Goal: Information Seeking & Learning: Learn about a topic

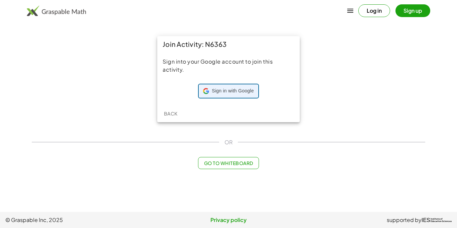
click at [224, 88] on span "Sign in with Google" at bounding box center [233, 91] width 42 height 7
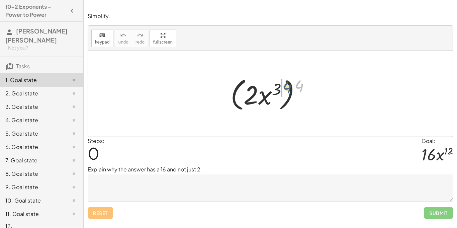
drag, startPoint x: 299, startPoint y: 87, endPoint x: 275, endPoint y: 89, distance: 24.8
click at [275, 89] on div at bounding box center [272, 94] width 91 height 38
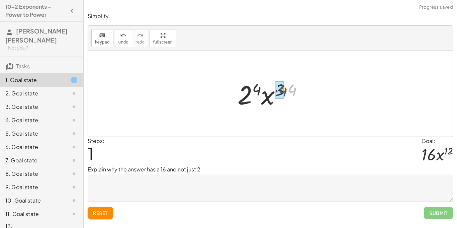
drag, startPoint x: 292, startPoint y: 90, endPoint x: 282, endPoint y: 90, distance: 10.0
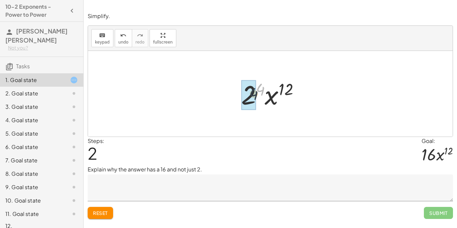
drag, startPoint x: 258, startPoint y: 90, endPoint x: 255, endPoint y: 92, distance: 3.6
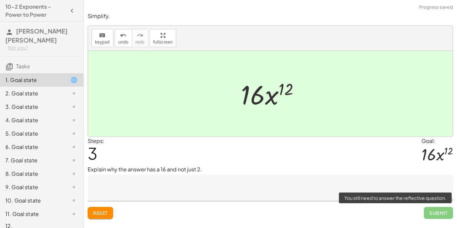
click at [434, 210] on span "Submit" at bounding box center [438, 213] width 29 height 12
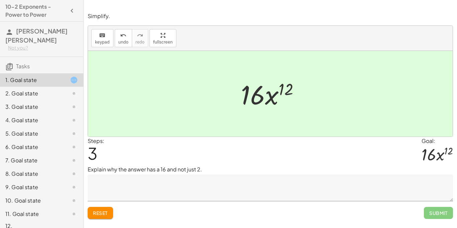
click at [151, 181] on textarea at bounding box center [270, 187] width 365 height 27
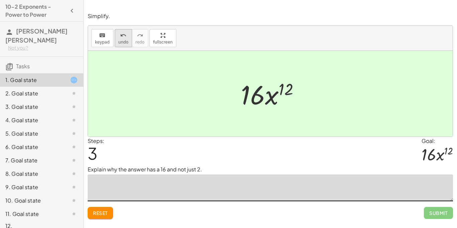
click at [123, 40] on span "undo" at bounding box center [123, 42] width 10 height 5
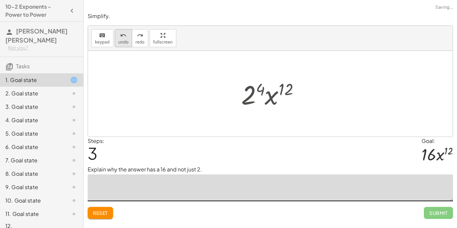
click at [123, 40] on span "undo" at bounding box center [123, 42] width 10 height 5
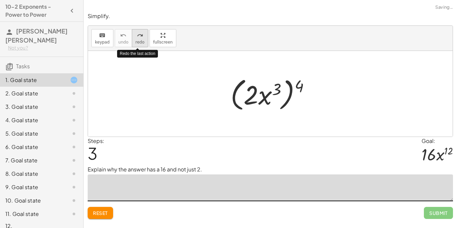
click at [140, 40] on span "redo" at bounding box center [140, 42] width 9 height 5
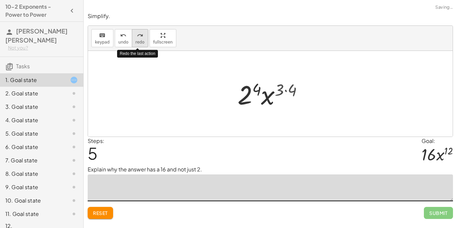
click at [139, 40] on span "redo" at bounding box center [140, 42] width 9 height 5
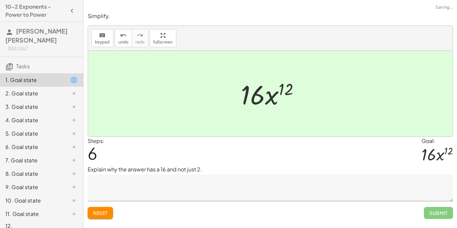
click at [182, 184] on textarea at bounding box center [270, 187] width 365 height 27
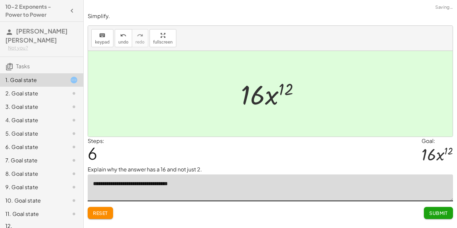
click at [149, 183] on textarea "**********" at bounding box center [270, 187] width 365 height 27
click at [196, 185] on textarea "**********" at bounding box center [270, 187] width 365 height 27
click at [120, 40] on span "undo" at bounding box center [123, 42] width 10 height 5
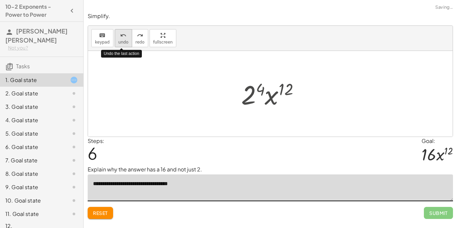
click at [120, 40] on span "undo" at bounding box center [123, 42] width 10 height 5
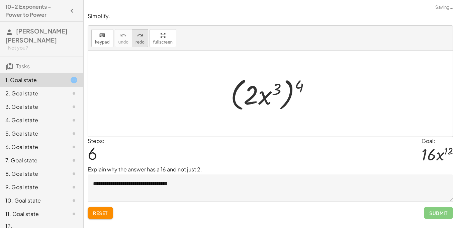
click at [140, 38] on icon "redo" at bounding box center [140, 35] width 6 height 8
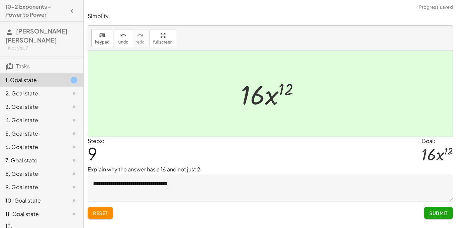
click at [243, 191] on textarea "**********" at bounding box center [270, 187] width 365 height 27
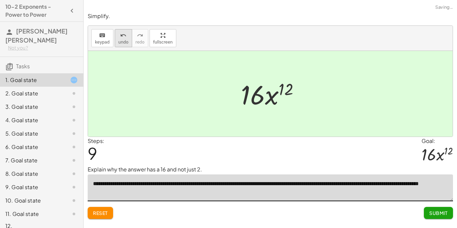
click at [129, 39] on button "undo undo" at bounding box center [123, 38] width 17 height 18
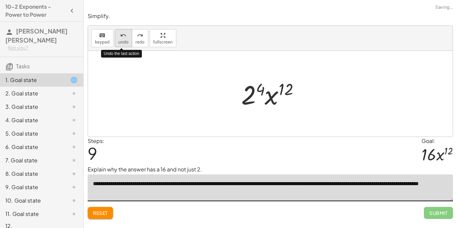
click at [129, 40] on button "undo undo" at bounding box center [123, 38] width 17 height 18
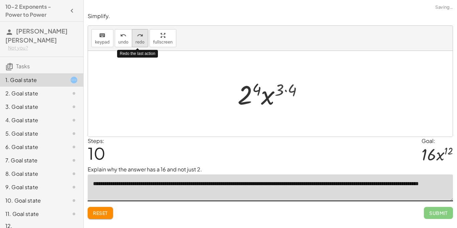
click at [140, 40] on span "redo" at bounding box center [140, 42] width 9 height 5
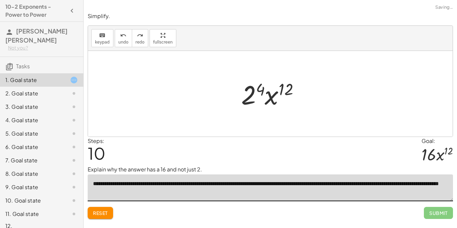
type textarea "**********"
click at [297, 154] on div "Steps: 10 Goal: · 16 · x 12" at bounding box center [270, 151] width 365 height 29
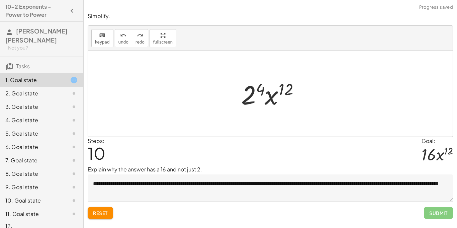
click at [217, 187] on textarea "**********" at bounding box center [270, 187] width 365 height 27
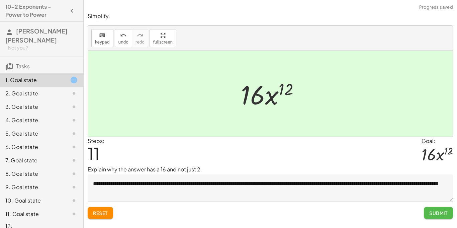
click at [427, 218] on button "Submit" at bounding box center [438, 213] width 29 height 12
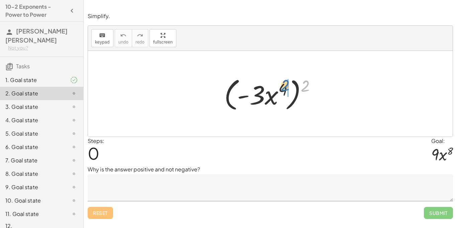
drag, startPoint x: 306, startPoint y: 85, endPoint x: 285, endPoint y: 85, distance: 21.1
click at [285, 85] on div at bounding box center [273, 94] width 104 height 38
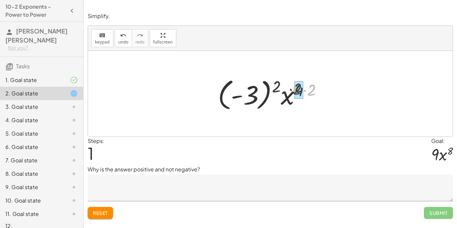
drag, startPoint x: 312, startPoint y: 94, endPoint x: 296, endPoint y: 93, distance: 15.8
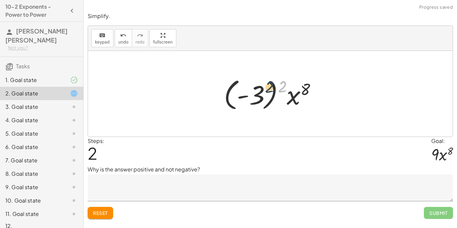
drag, startPoint x: 282, startPoint y: 87, endPoint x: 266, endPoint y: 88, distance: 16.4
click at [266, 88] on div at bounding box center [273, 93] width 105 height 37
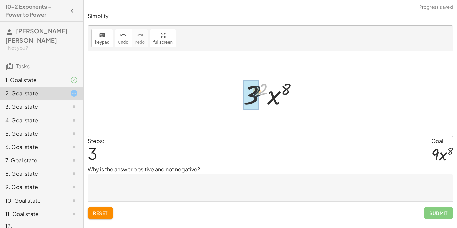
drag, startPoint x: 265, startPoint y: 89, endPoint x: 248, endPoint y: 94, distance: 18.3
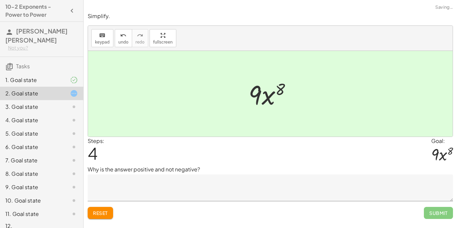
click at [197, 183] on textarea at bounding box center [270, 187] width 365 height 27
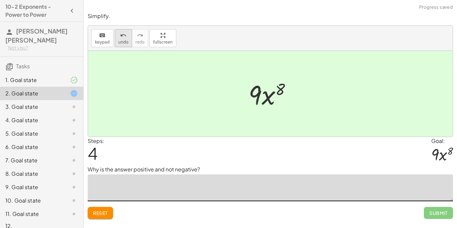
click at [120, 35] on icon "undo" at bounding box center [123, 35] width 6 height 8
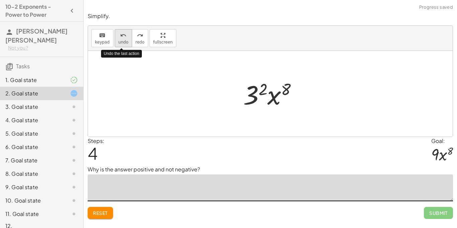
click at [120, 35] on icon "undo" at bounding box center [123, 35] width 6 height 8
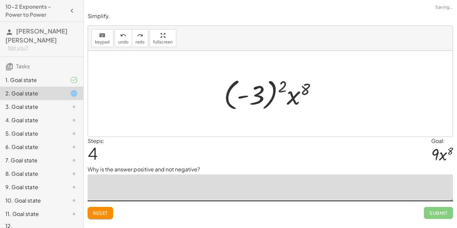
click at [165, 187] on textarea at bounding box center [270, 187] width 365 height 27
click at [260, 183] on textarea "**********" at bounding box center [270, 187] width 365 height 27
click at [316, 187] on textarea "**********" at bounding box center [270, 187] width 365 height 27
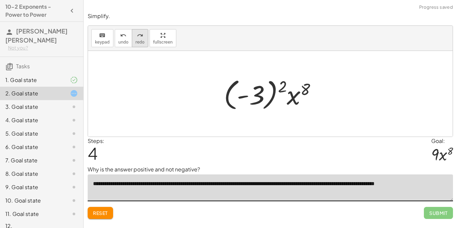
click at [134, 30] on button "redo redo" at bounding box center [140, 38] width 16 height 18
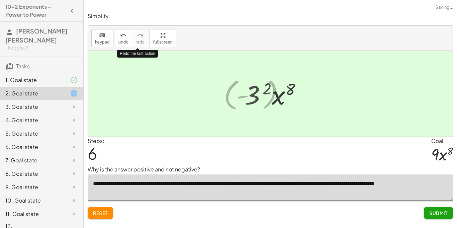
type textarea "**********"
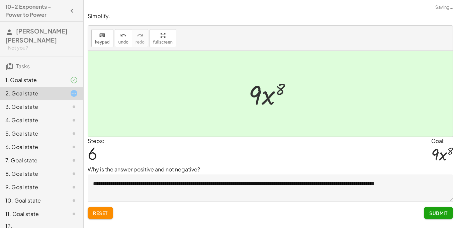
click at [430, 213] on span "Submit" at bounding box center [438, 213] width 18 height 6
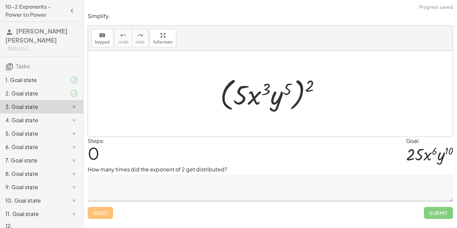
click at [47, 116] on div "4. Goal state" at bounding box center [32, 120] width 54 height 8
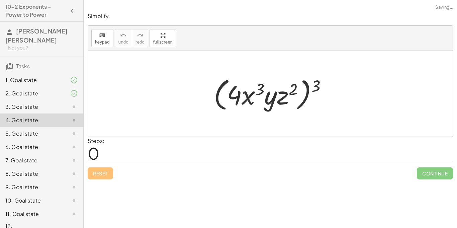
scroll to position [0, 0]
click at [28, 126] on div "3. Goal state" at bounding box center [41, 132] width 83 height 13
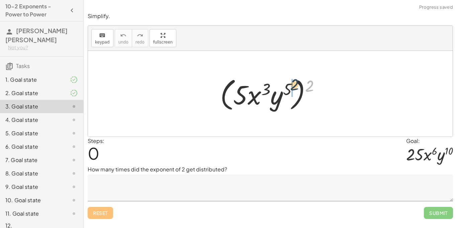
drag, startPoint x: 308, startPoint y: 87, endPoint x: 291, endPoint y: 86, distance: 16.8
click at [291, 86] on div at bounding box center [273, 94] width 112 height 38
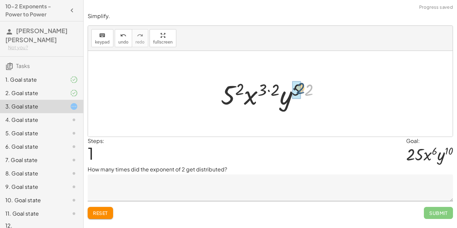
drag, startPoint x: 308, startPoint y: 92, endPoint x: 298, endPoint y: 90, distance: 9.6
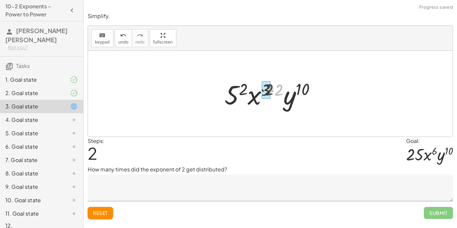
drag, startPoint x: 279, startPoint y: 89, endPoint x: 268, endPoint y: 89, distance: 11.4
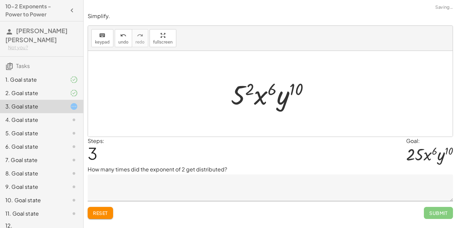
click at [248, 85] on div at bounding box center [273, 94] width 90 height 34
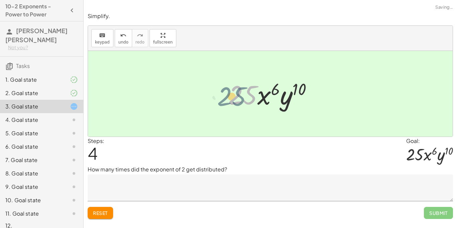
drag, startPoint x: 248, startPoint y: 85, endPoint x: 236, endPoint y: 86, distance: 11.5
click at [236, 86] on div at bounding box center [273, 94] width 96 height 34
click at [119, 43] on span "undo" at bounding box center [123, 42] width 10 height 5
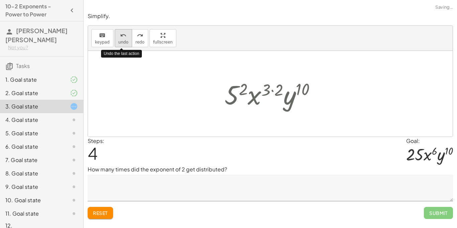
click at [119, 43] on span "undo" at bounding box center [123, 42] width 10 height 5
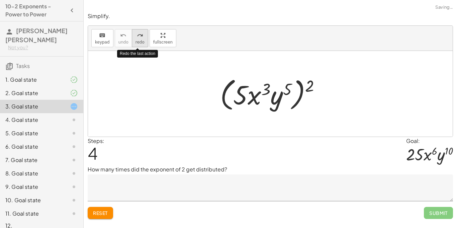
click at [141, 43] on span "redo" at bounding box center [140, 42] width 9 height 5
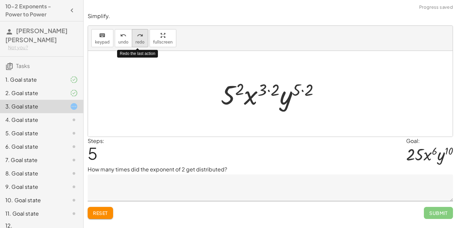
click at [141, 43] on span "redo" at bounding box center [140, 42] width 9 height 5
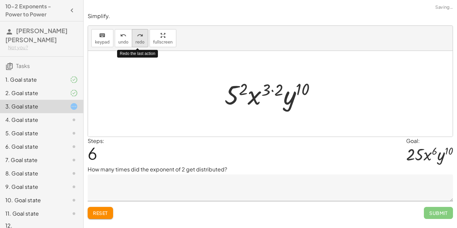
click at [141, 43] on span "redo" at bounding box center [140, 42] width 9 height 5
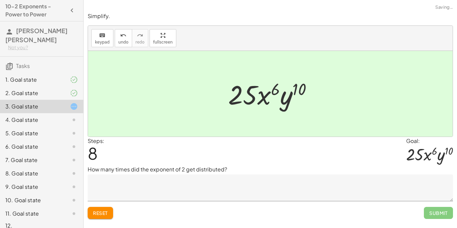
click at [208, 186] on textarea at bounding box center [270, 187] width 365 height 27
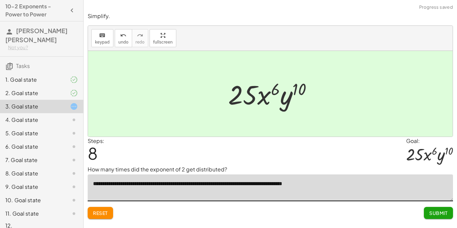
click at [246, 184] on textarea "**********" at bounding box center [270, 187] width 365 height 27
click at [349, 181] on textarea "**********" at bounding box center [270, 187] width 365 height 27
click at [324, 186] on textarea "**********" at bounding box center [270, 187] width 365 height 27
type textarea "**********"
click at [429, 211] on button "Submit" at bounding box center [438, 213] width 29 height 12
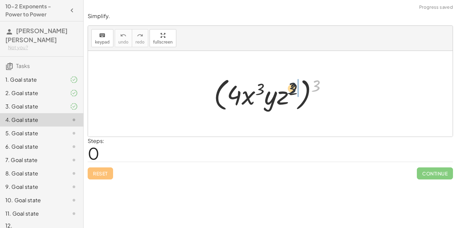
drag, startPoint x: 315, startPoint y: 82, endPoint x: 278, endPoint y: 85, distance: 37.3
click at [278, 85] on div at bounding box center [272, 94] width 125 height 38
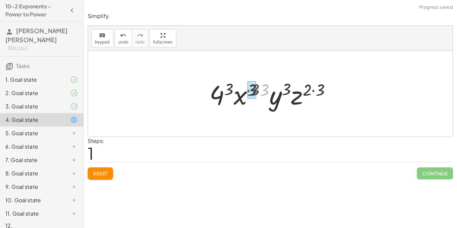
drag, startPoint x: 264, startPoint y: 89, endPoint x: 252, endPoint y: 89, distance: 11.4
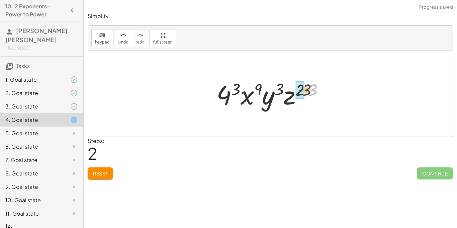
drag, startPoint x: 312, startPoint y: 88, endPoint x: 301, endPoint y: 90, distance: 11.1
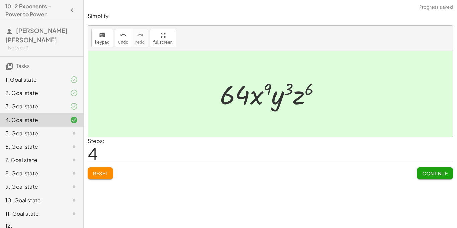
click at [430, 175] on span "Continue" at bounding box center [434, 173] width 25 height 6
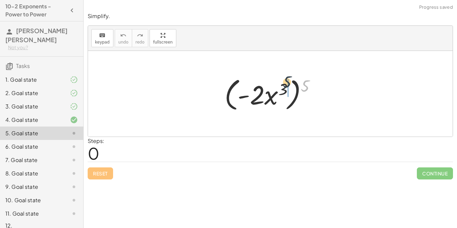
drag, startPoint x: 303, startPoint y: 91, endPoint x: 283, endPoint y: 87, distance: 19.4
click at [283, 87] on div at bounding box center [272, 94] width 103 height 38
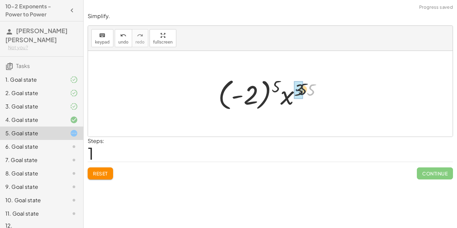
drag, startPoint x: 304, startPoint y: 88, endPoint x: 295, endPoint y: 88, distance: 9.1
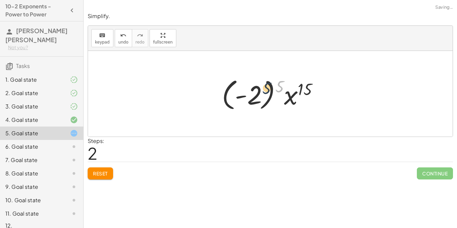
drag, startPoint x: 279, startPoint y: 86, endPoint x: 264, endPoint y: 88, distance: 14.9
click at [264, 88] on div at bounding box center [273, 93] width 108 height 37
drag, startPoint x: 281, startPoint y: 87, endPoint x: 254, endPoint y: 91, distance: 27.4
click at [254, 91] on div at bounding box center [273, 93] width 108 height 37
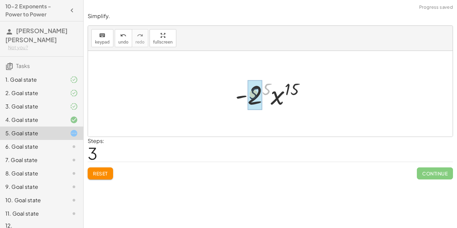
drag, startPoint x: 266, startPoint y: 90, endPoint x: 252, endPoint y: 95, distance: 14.6
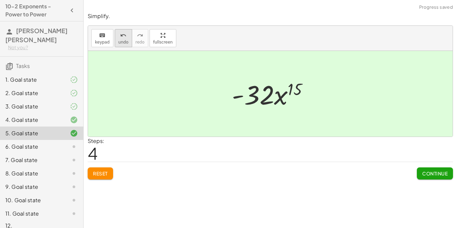
click at [121, 40] on span "undo" at bounding box center [123, 42] width 10 height 5
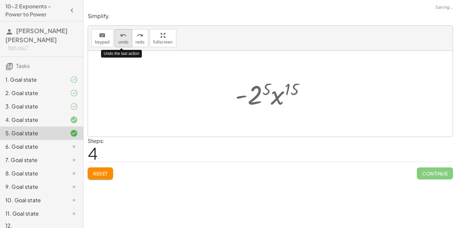
click at [121, 40] on span "undo" at bounding box center [123, 42] width 10 height 5
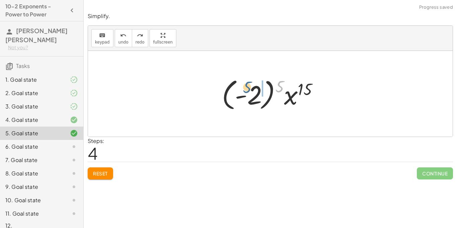
drag, startPoint x: 278, startPoint y: 83, endPoint x: 246, endPoint y: 88, distance: 33.1
click at [246, 88] on div at bounding box center [273, 93] width 108 height 37
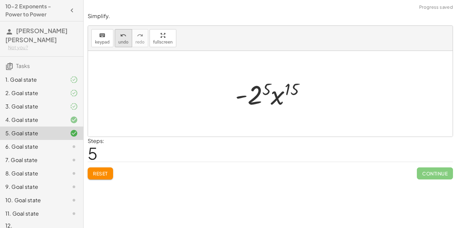
click at [125, 33] on div "undo" at bounding box center [123, 35] width 10 height 8
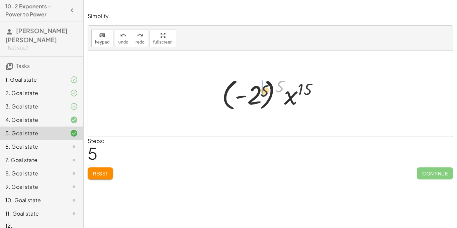
drag, startPoint x: 279, startPoint y: 88, endPoint x: 249, endPoint y: 96, distance: 31.5
click at [249, 96] on div at bounding box center [273, 93] width 108 height 37
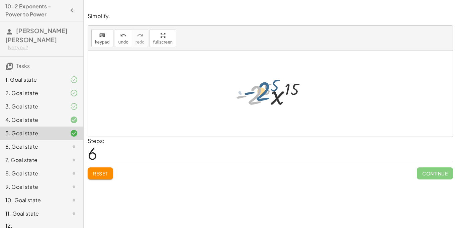
drag, startPoint x: 252, startPoint y: 97, endPoint x: 260, endPoint y: 93, distance: 9.4
click at [260, 93] on div at bounding box center [273, 94] width 82 height 34
click at [106, 173] on span "Reset" at bounding box center [100, 173] width 15 height 6
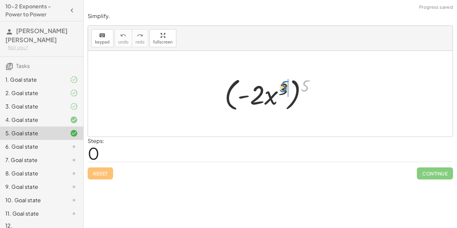
drag, startPoint x: 309, startPoint y: 88, endPoint x: 286, endPoint y: 90, distance: 22.5
click at [286, 90] on div at bounding box center [272, 94] width 103 height 38
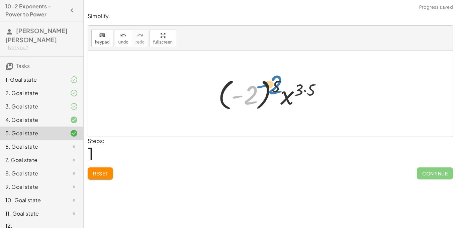
drag, startPoint x: 254, startPoint y: 94, endPoint x: 279, endPoint y: 84, distance: 27.3
click at [279, 84] on div at bounding box center [273, 93] width 116 height 37
drag, startPoint x: 246, startPoint y: 95, endPoint x: 273, endPoint y: 87, distance: 28.8
click at [273, 87] on div at bounding box center [273, 93] width 116 height 37
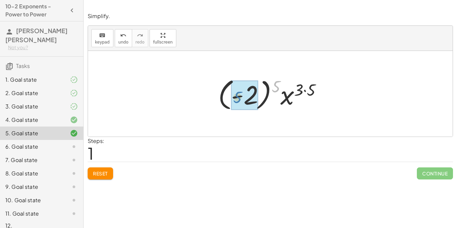
drag, startPoint x: 274, startPoint y: 87, endPoint x: 234, endPoint y: 99, distance: 41.2
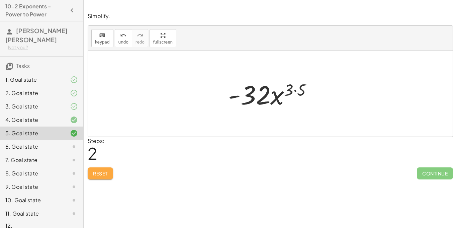
click at [107, 170] on span "Reset" at bounding box center [100, 173] width 15 height 6
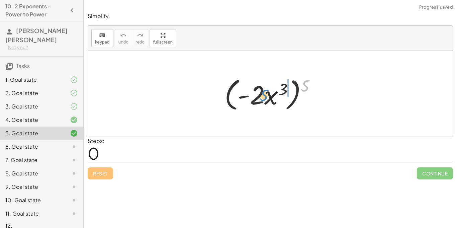
drag, startPoint x: 308, startPoint y: 83, endPoint x: 266, endPoint y: 90, distance: 42.5
click at [266, 90] on div at bounding box center [272, 94] width 103 height 38
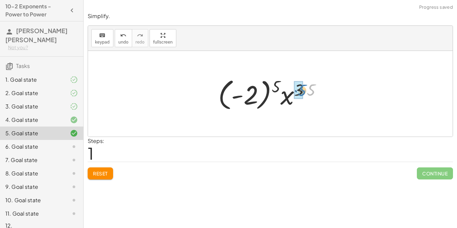
drag, startPoint x: 308, startPoint y: 86, endPoint x: 299, endPoint y: 87, distance: 9.4
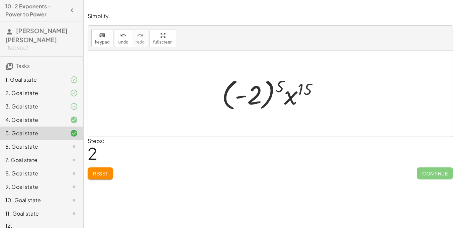
click at [278, 87] on div at bounding box center [273, 93] width 108 height 37
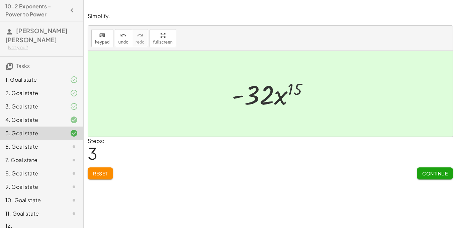
click at [446, 170] on span "Continue" at bounding box center [434, 173] width 25 height 6
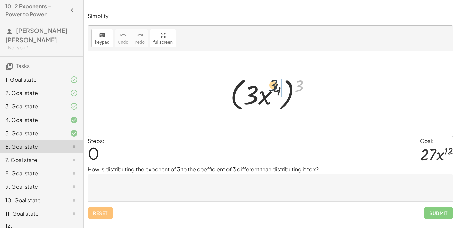
drag, startPoint x: 301, startPoint y: 88, endPoint x: 270, endPoint y: 88, distance: 30.8
click at [270, 88] on div at bounding box center [273, 94] width 92 height 38
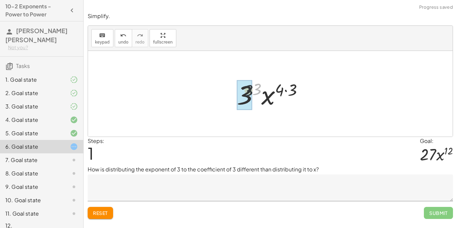
drag, startPoint x: 260, startPoint y: 87, endPoint x: 243, endPoint y: 90, distance: 17.0
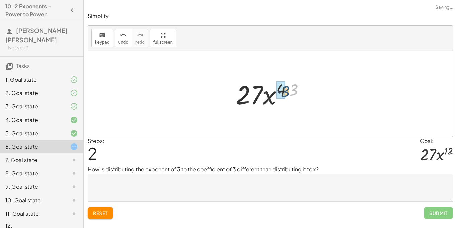
drag, startPoint x: 290, startPoint y: 88, endPoint x: 280, endPoint y: 91, distance: 9.7
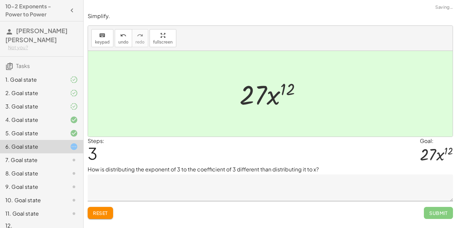
click at [199, 195] on textarea at bounding box center [270, 187] width 365 height 27
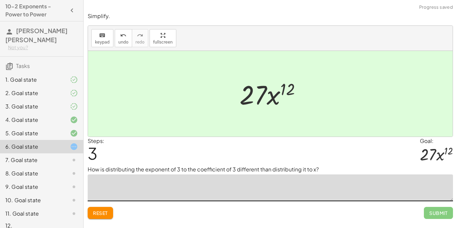
click at [199, 195] on textarea at bounding box center [270, 187] width 365 height 27
click at [117, 18] on p "Simplify." at bounding box center [270, 16] width 365 height 8
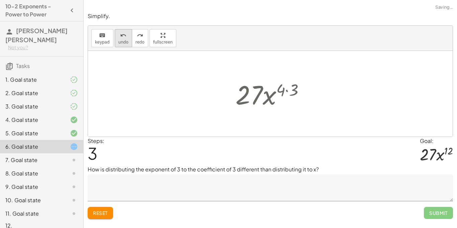
click at [127, 42] on button "undo undo" at bounding box center [123, 38] width 17 height 18
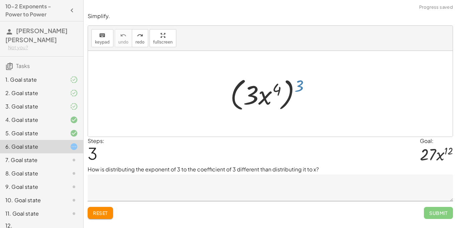
click at [301, 87] on div at bounding box center [273, 94] width 92 height 38
click at [137, 39] on button "redo redo" at bounding box center [140, 38] width 16 height 18
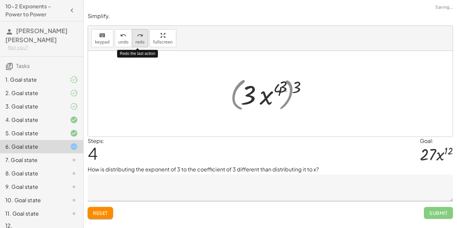
click at [137, 39] on button "redo redo" at bounding box center [140, 38] width 16 height 18
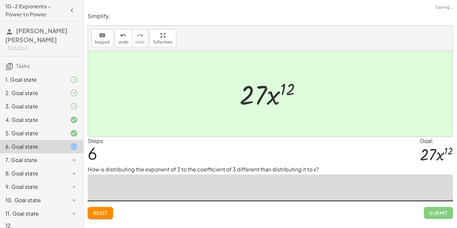
click at [169, 194] on textarea at bounding box center [270, 187] width 365 height 27
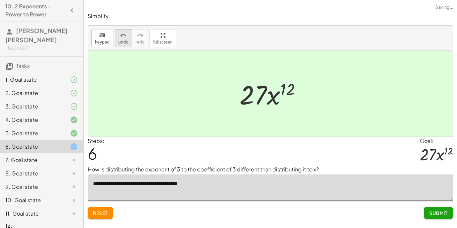
click at [124, 46] on button "undo undo" at bounding box center [123, 38] width 17 height 18
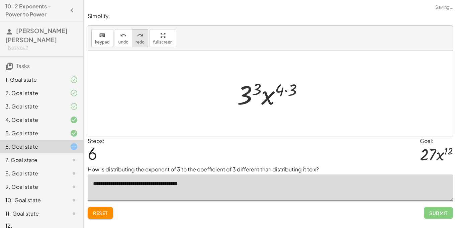
click at [141, 41] on span "redo" at bounding box center [140, 42] width 9 height 5
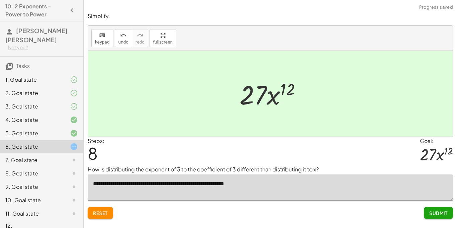
type textarea "**********"
click at [428, 217] on button "Submit" at bounding box center [438, 213] width 29 height 12
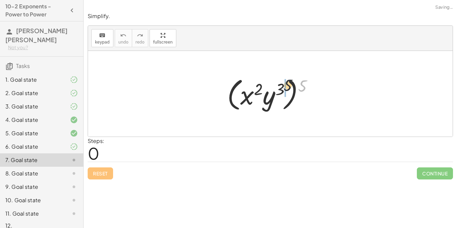
drag, startPoint x: 302, startPoint y: 89, endPoint x: 271, endPoint y: 88, distance: 30.8
click at [271, 88] on div at bounding box center [273, 94] width 98 height 38
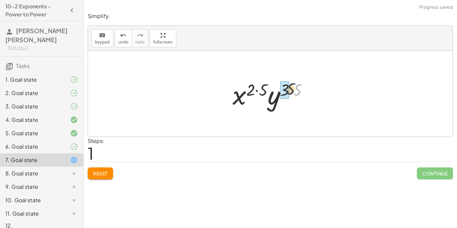
drag, startPoint x: 296, startPoint y: 90, endPoint x: 276, endPoint y: 87, distance: 20.3
click at [276, 87] on div at bounding box center [273, 94] width 88 height 34
drag, startPoint x: 265, startPoint y: 86, endPoint x: 251, endPoint y: 87, distance: 14.4
drag, startPoint x: 291, startPoint y: 91, endPoint x: 280, endPoint y: 91, distance: 11.1
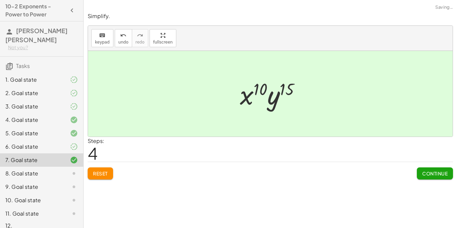
click at [427, 171] on span "Continue" at bounding box center [434, 173] width 25 height 6
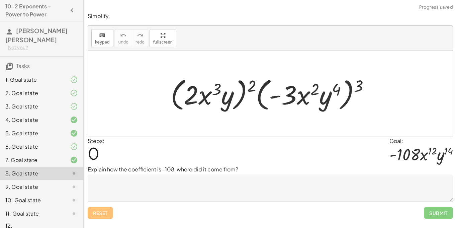
click at [73, 167] on div "6. Goal state" at bounding box center [41, 173] width 83 height 13
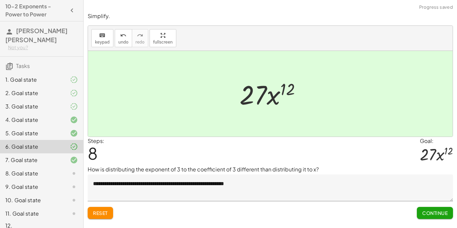
click at [434, 217] on button "Continue" at bounding box center [435, 213] width 36 height 12
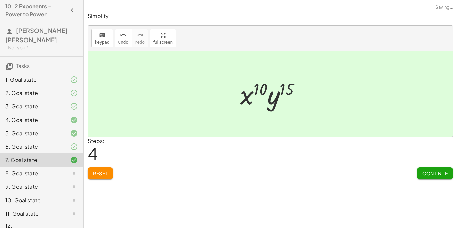
click at [286, 85] on div at bounding box center [273, 94] width 73 height 34
click at [426, 169] on button "Continue" at bounding box center [435, 173] width 36 height 12
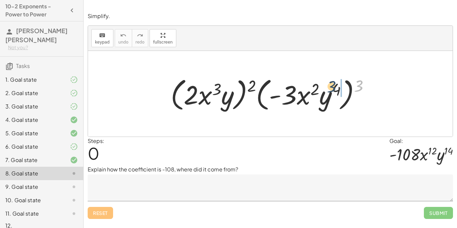
drag, startPoint x: 355, startPoint y: 84, endPoint x: 327, endPoint y: 85, distance: 28.5
click at [327, 85] on div at bounding box center [272, 94] width 211 height 38
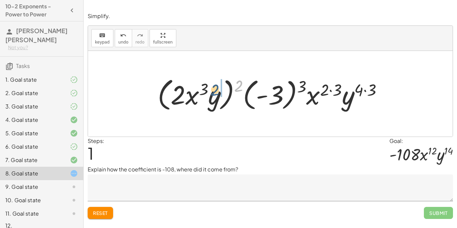
drag, startPoint x: 239, startPoint y: 91, endPoint x: 210, endPoint y: 97, distance: 29.3
click at [210, 97] on div at bounding box center [272, 94] width 237 height 38
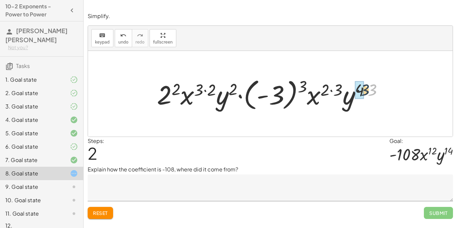
drag, startPoint x: 371, startPoint y: 94, endPoint x: 361, endPoint y: 94, distance: 10.0
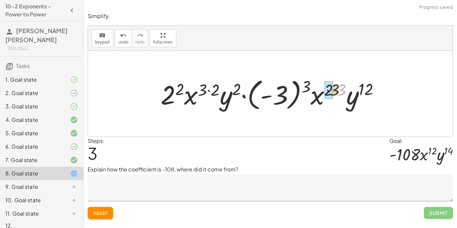
drag, startPoint x: 342, startPoint y: 91, endPoint x: 328, endPoint y: 90, distance: 14.1
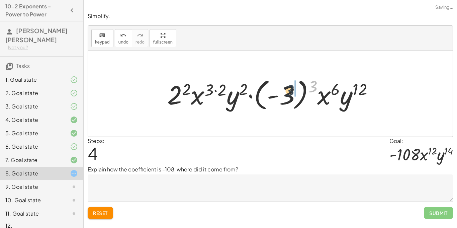
drag, startPoint x: 316, startPoint y: 85, endPoint x: 287, endPoint y: 90, distance: 28.9
click at [287, 90] on div at bounding box center [273, 93] width 218 height 37
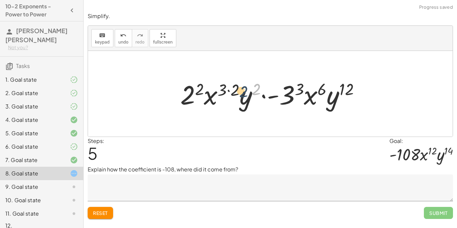
drag, startPoint x: 259, startPoint y: 87, endPoint x: 243, endPoint y: 90, distance: 16.3
click at [243, 90] on div at bounding box center [273, 94] width 192 height 34
drag, startPoint x: 236, startPoint y: 90, endPoint x: 218, endPoint y: 90, distance: 18.1
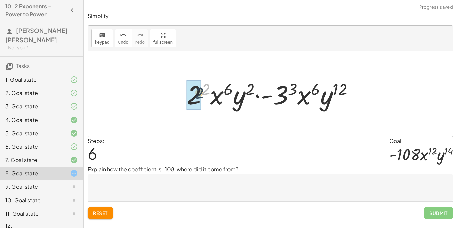
drag, startPoint x: 204, startPoint y: 89, endPoint x: 197, endPoint y: 93, distance: 8.1
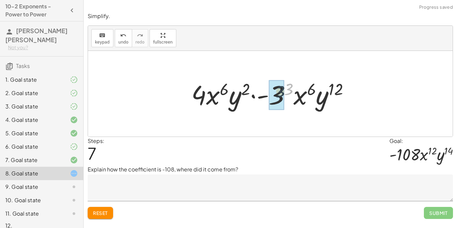
drag, startPoint x: 287, startPoint y: 92, endPoint x: 275, endPoint y: 95, distance: 12.3
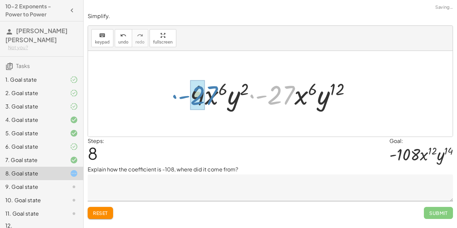
drag, startPoint x: 275, startPoint y: 95, endPoint x: 196, endPoint y: 96, distance: 79.3
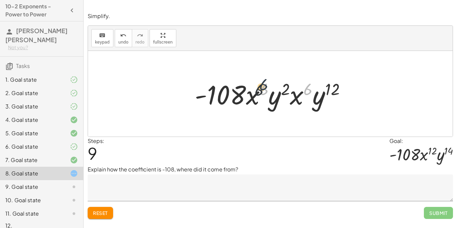
drag, startPoint x: 307, startPoint y: 90, endPoint x: 259, endPoint y: 86, distance: 48.3
click at [259, 86] on div at bounding box center [272, 94] width 163 height 34
drag, startPoint x: 299, startPoint y: 100, endPoint x: 253, endPoint y: 102, distance: 45.9
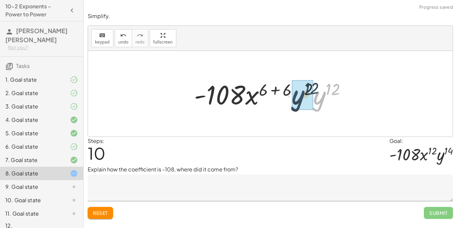
drag, startPoint x: 320, startPoint y: 108, endPoint x: 297, endPoint y: 107, distance: 22.1
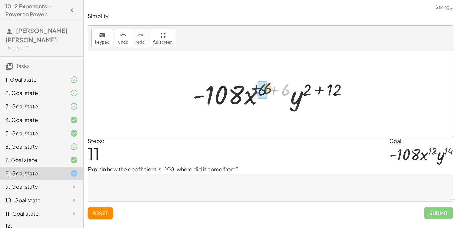
drag, startPoint x: 285, startPoint y: 93, endPoint x: 266, endPoint y: 91, distance: 19.5
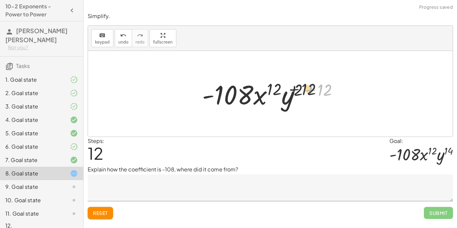
drag, startPoint x: 326, startPoint y: 94, endPoint x: 305, endPoint y: 92, distance: 21.2
click at [305, 92] on div at bounding box center [273, 94] width 148 height 34
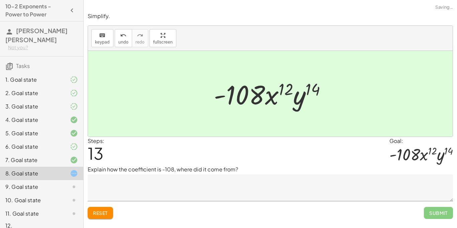
click at [219, 189] on textarea at bounding box center [270, 187] width 365 height 27
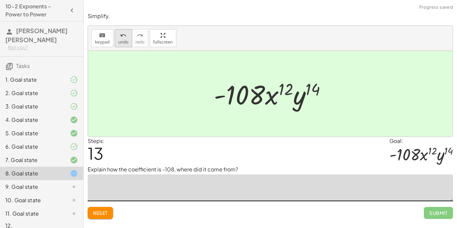
click at [115, 35] on button "undo undo" at bounding box center [123, 38] width 17 height 18
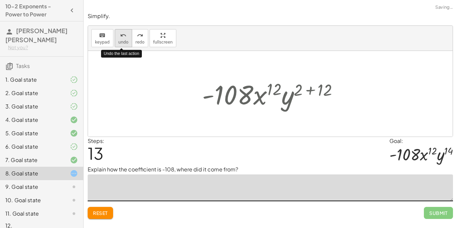
click at [115, 35] on button "undo undo" at bounding box center [123, 38] width 17 height 18
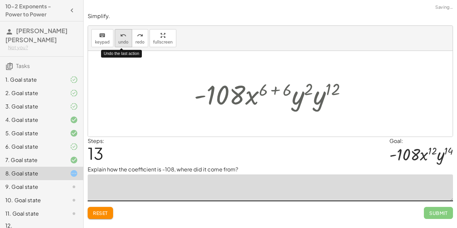
click at [115, 35] on button "undo undo" at bounding box center [123, 38] width 17 height 18
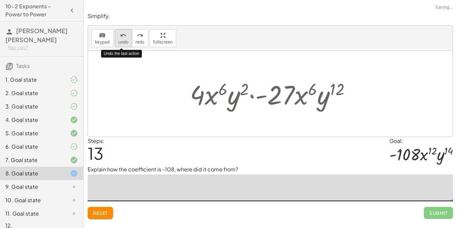
click at [115, 35] on button "undo undo" at bounding box center [123, 38] width 17 height 18
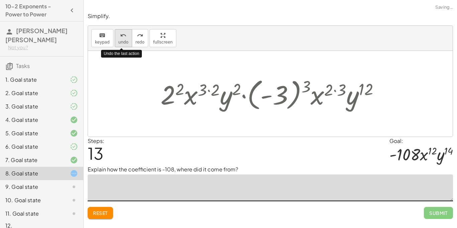
click at [115, 35] on button "undo undo" at bounding box center [123, 38] width 17 height 18
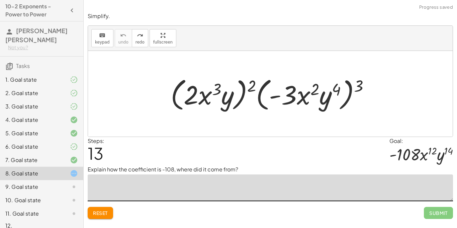
click at [249, 180] on textarea at bounding box center [270, 187] width 365 height 27
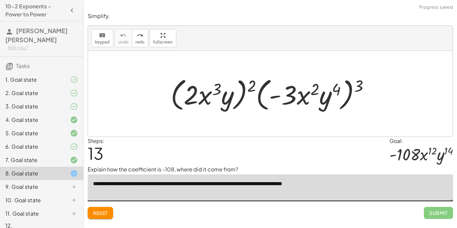
click at [307, 186] on textarea "**********" at bounding box center [270, 187] width 365 height 27
click at [140, 34] on icon "redo" at bounding box center [140, 35] width 6 height 8
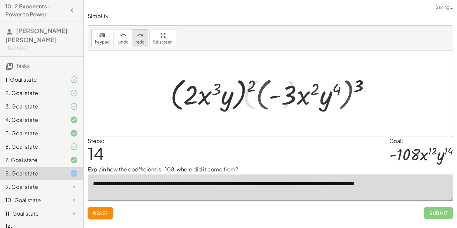
click at [140, 34] on icon "redo" at bounding box center [140, 35] width 6 height 8
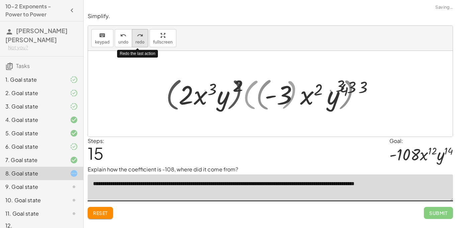
click at [140, 34] on icon "redo" at bounding box center [140, 35] width 6 height 8
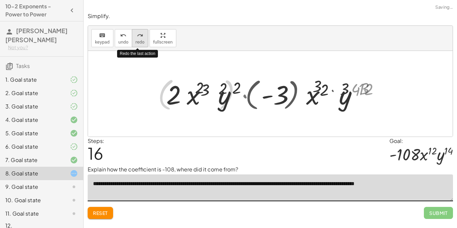
click at [140, 34] on icon "redo" at bounding box center [140, 35] width 6 height 8
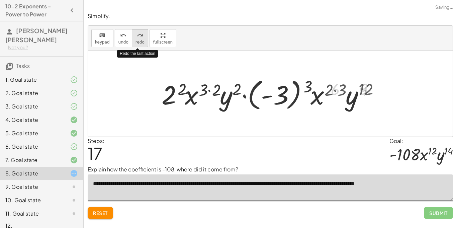
click at [140, 34] on icon "redo" at bounding box center [140, 35] width 6 height 8
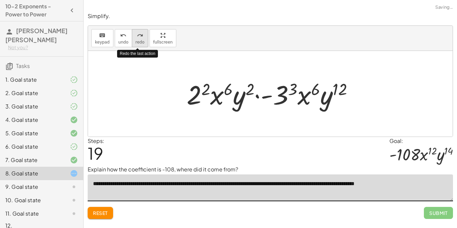
click at [140, 34] on icon "redo" at bounding box center [140, 35] width 6 height 8
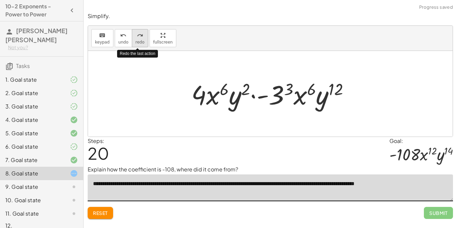
click at [140, 34] on icon "redo" at bounding box center [140, 35] width 6 height 8
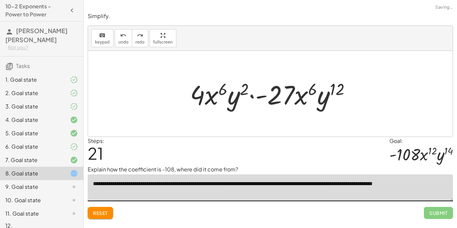
click at [424, 184] on textarea "**********" at bounding box center [270, 187] width 365 height 27
click at [137, 37] on icon "redo" at bounding box center [140, 35] width 6 height 8
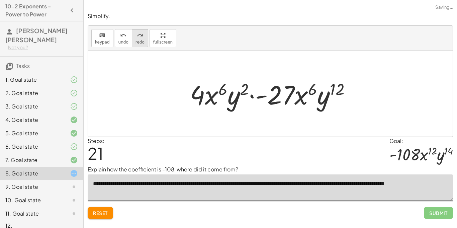
type textarea "**********"
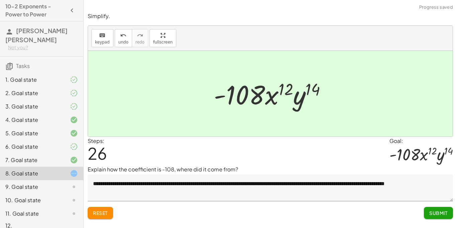
click at [445, 212] on span "Submit" at bounding box center [438, 213] width 18 height 6
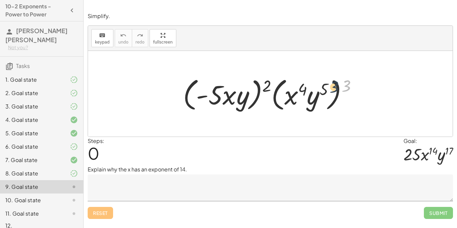
drag, startPoint x: 345, startPoint y: 86, endPoint x: 331, endPoint y: 88, distance: 14.2
click at [331, 88] on div at bounding box center [273, 94] width 186 height 38
drag, startPoint x: 347, startPoint y: 87, endPoint x: 307, endPoint y: 93, distance: 41.0
click at [307, 93] on div at bounding box center [273, 94] width 186 height 38
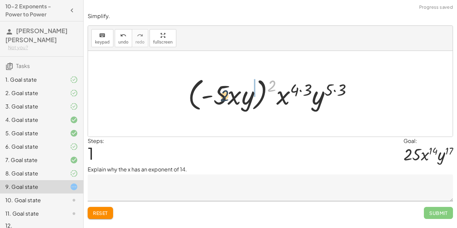
drag, startPoint x: 272, startPoint y: 81, endPoint x: 223, endPoint y: 91, distance: 50.6
click at [223, 91] on div at bounding box center [273, 94] width 176 height 38
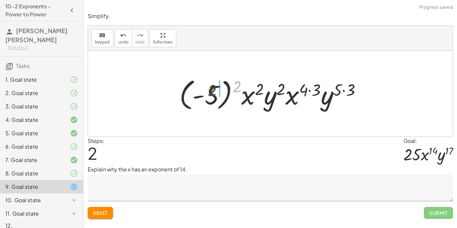
drag, startPoint x: 235, startPoint y: 88, endPoint x: 208, endPoint y: 92, distance: 26.4
click at [208, 92] on div at bounding box center [273, 93] width 194 height 37
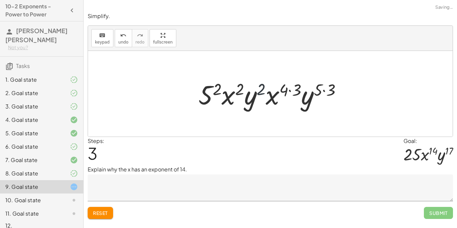
click at [262, 92] on div at bounding box center [272, 94] width 155 height 34
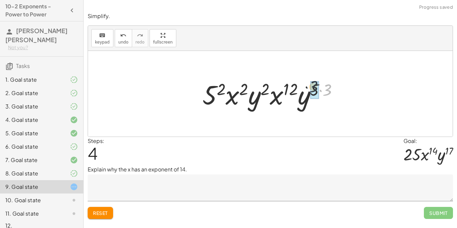
drag, startPoint x: 326, startPoint y: 91, endPoint x: 311, endPoint y: 88, distance: 15.4
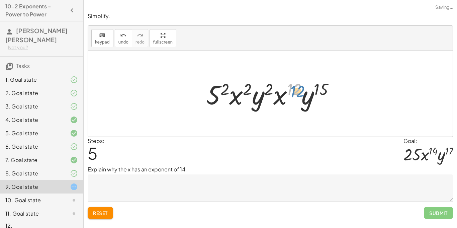
drag, startPoint x: 298, startPoint y: 90, endPoint x: 304, endPoint y: 93, distance: 5.5
click at [304, 93] on div at bounding box center [273, 94] width 141 height 34
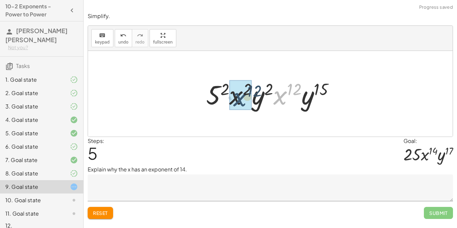
drag, startPoint x: 286, startPoint y: 97, endPoint x: 238, endPoint y: 99, distance: 47.6
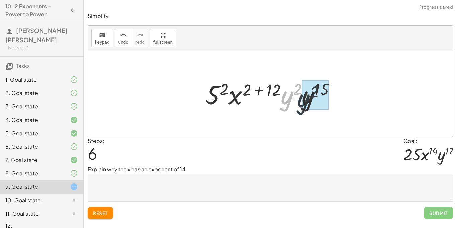
drag, startPoint x: 281, startPoint y: 103, endPoint x: 299, endPoint y: 106, distance: 17.7
click at [299, 106] on div at bounding box center [273, 94] width 142 height 34
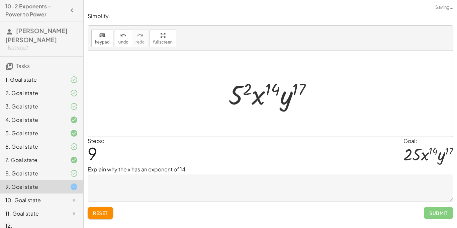
click at [196, 188] on textarea at bounding box center [270, 187] width 365 height 27
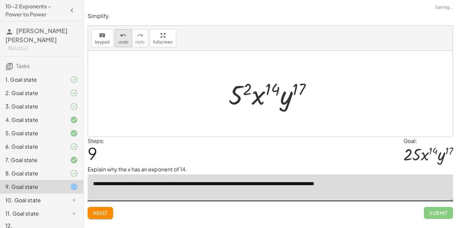
click at [128, 39] on button "undo undo" at bounding box center [123, 38] width 17 height 18
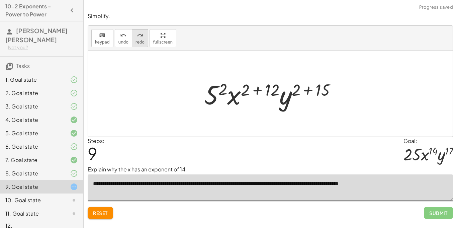
click at [132, 34] on button "redo redo" at bounding box center [140, 38] width 16 height 18
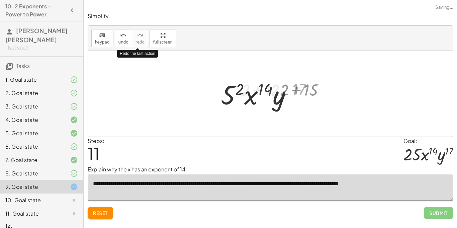
type textarea "**********"
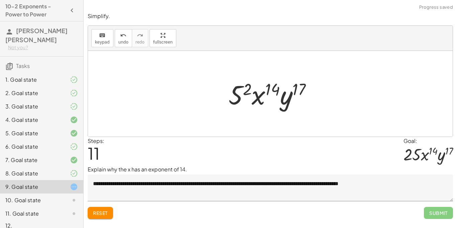
click at [348, 216] on div "Reset Submit" at bounding box center [270, 210] width 365 height 18
click at [121, 41] on span "undo" at bounding box center [123, 42] width 10 height 5
drag, startPoint x: 245, startPoint y: 92, endPoint x: 229, endPoint y: 92, distance: 16.4
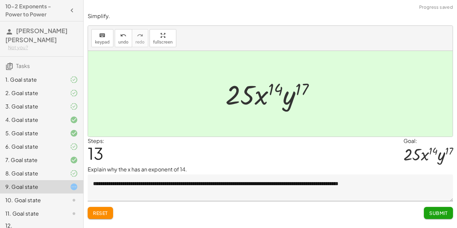
click at [441, 215] on span "Submit" at bounding box center [438, 213] width 18 height 6
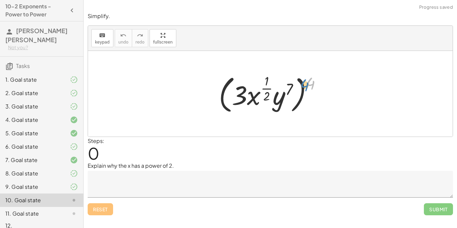
click at [310, 83] on div at bounding box center [273, 94] width 114 height 44
drag, startPoint x: 310, startPoint y: 87, endPoint x: 292, endPoint y: 83, distance: 18.3
click at [287, 94] on div at bounding box center [273, 94] width 114 height 44
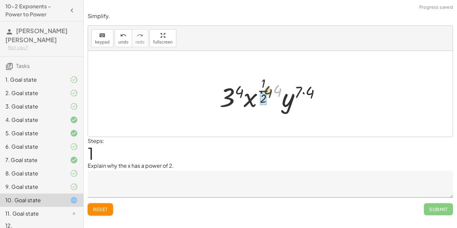
drag, startPoint x: 276, startPoint y: 91, endPoint x: 259, endPoint y: 93, distance: 16.8
click at [259, 93] on div at bounding box center [272, 93] width 113 height 39
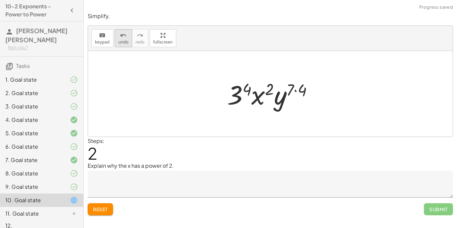
click at [118, 46] on button "undo undo" at bounding box center [123, 38] width 17 height 18
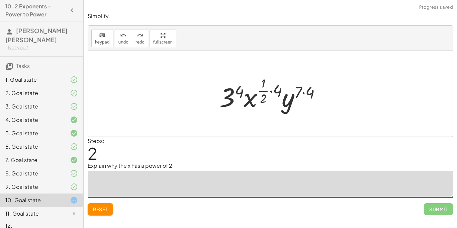
click at [156, 180] on textarea at bounding box center [270, 184] width 365 height 27
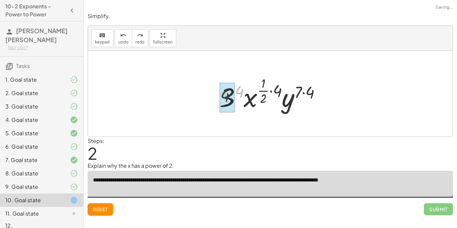
drag, startPoint x: 242, startPoint y: 89, endPoint x: 224, endPoint y: 94, distance: 19.0
drag, startPoint x: 279, startPoint y: 92, endPoint x: 263, endPoint y: 90, distance: 16.6
click at [263, 90] on div at bounding box center [273, 93] width 115 height 39
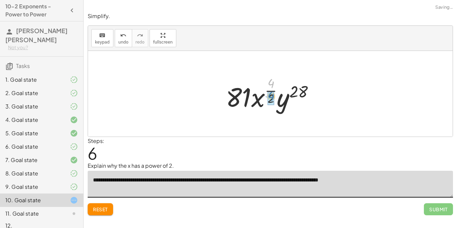
drag, startPoint x: 268, startPoint y: 86, endPoint x: 268, endPoint y: 99, distance: 13.4
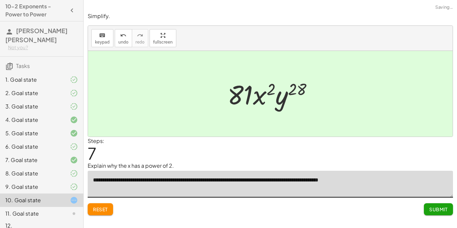
type textarea "**********"
click at [271, 154] on div "Steps: 7" at bounding box center [270, 149] width 365 height 25
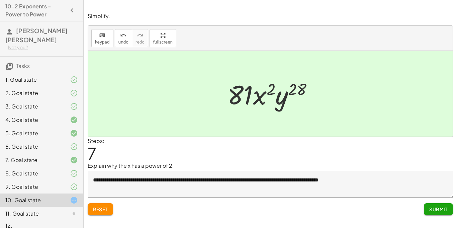
click at [430, 208] on span "Submit" at bounding box center [438, 209] width 18 height 6
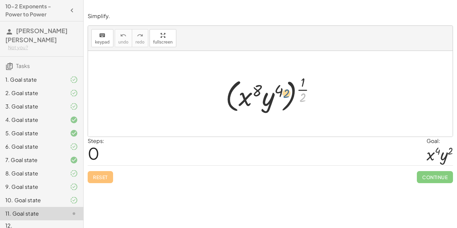
drag, startPoint x: 301, startPoint y: 96, endPoint x: 282, endPoint y: 92, distance: 19.2
click at [282, 92] on div at bounding box center [272, 93] width 101 height 41
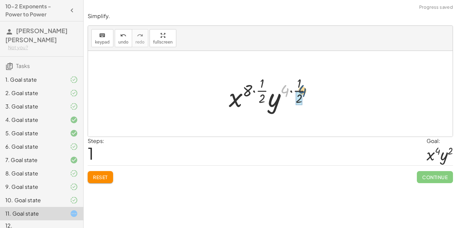
drag, startPoint x: 287, startPoint y: 89, endPoint x: 306, endPoint y: 90, distance: 18.4
click at [306, 90] on div at bounding box center [273, 93] width 94 height 39
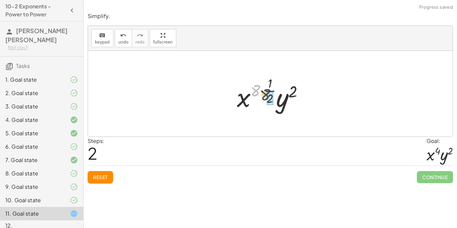
drag, startPoint x: 258, startPoint y: 91, endPoint x: 272, endPoint y: 97, distance: 15.3
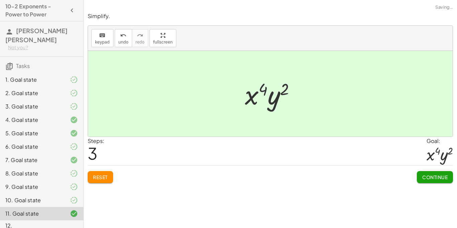
click at [437, 177] on span "Continue" at bounding box center [434, 177] width 25 height 6
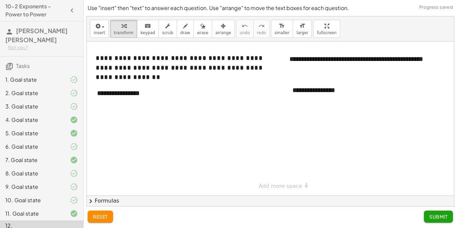
click at [152, 144] on div at bounding box center [279, 118] width 384 height 154
drag, startPoint x: 170, startPoint y: 101, endPoint x: 173, endPoint y: 138, distance: 37.6
click at [173, 138] on div "**********" at bounding box center [279, 118] width 384 height 154
click at [149, 100] on div "**********" at bounding box center [140, 93] width 100 height 23
click at [366, 122] on div at bounding box center [279, 118] width 384 height 154
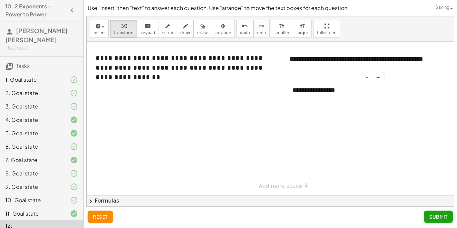
click at [315, 90] on div "**********" at bounding box center [336, 90] width 100 height 23
click at [275, 31] on span "smaller" at bounding box center [282, 32] width 15 height 5
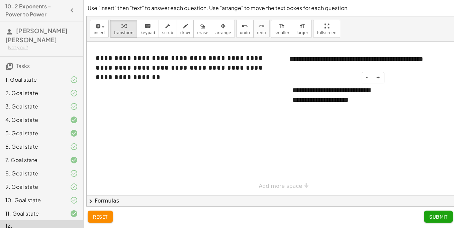
click at [351, 101] on div "**********" at bounding box center [336, 95] width 100 height 32
click at [276, 27] on div "format_size" at bounding box center [282, 26] width 15 height 8
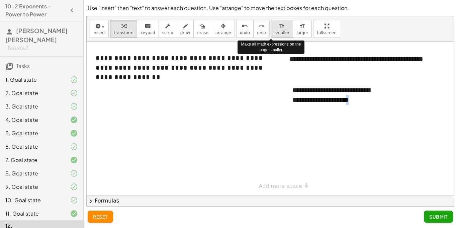
click at [276, 27] on div "format_size" at bounding box center [282, 26] width 15 height 8
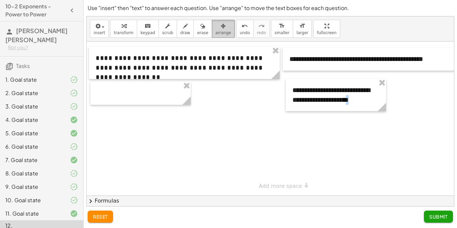
click at [216, 30] on span "arrange" at bounding box center [224, 32] width 16 height 5
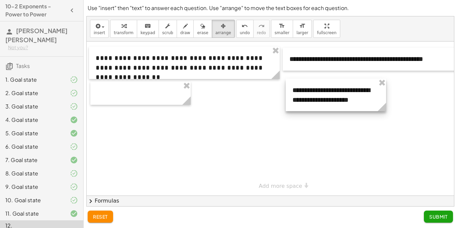
click at [351, 100] on div at bounding box center [336, 95] width 100 height 32
click at [353, 100] on div at bounding box center [336, 95] width 100 height 32
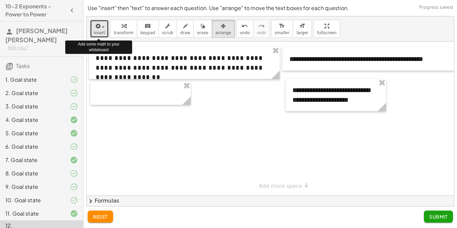
click at [103, 28] on div "button" at bounding box center [99, 26] width 11 height 8
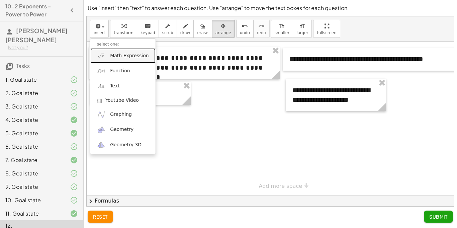
click at [128, 57] on span "Math Expression" at bounding box center [129, 56] width 38 height 7
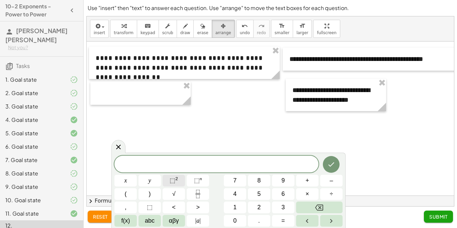
click at [179, 182] on button "⬚ 2" at bounding box center [174, 181] width 22 height 12
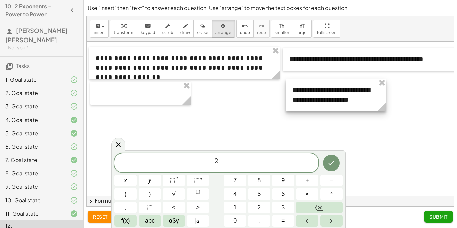
click at [362, 97] on div at bounding box center [336, 95] width 100 height 32
click at [353, 99] on div at bounding box center [336, 95] width 100 height 32
click at [214, 36] on button "arrange" at bounding box center [223, 29] width 23 height 18
click at [145, 28] on icon "keyboard" at bounding box center [148, 26] width 6 height 8
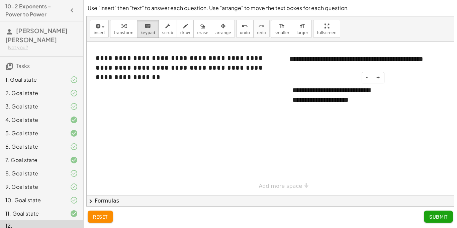
click at [353, 99] on div "**********" at bounding box center [336, 95] width 100 height 32
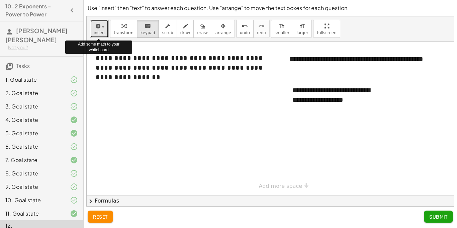
click at [92, 29] on button "insert" at bounding box center [99, 29] width 19 height 18
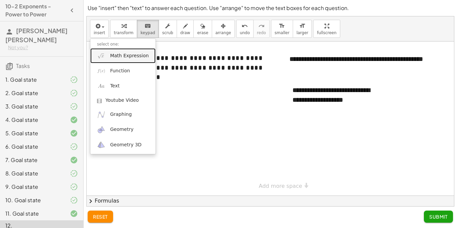
click at [136, 60] on link "Math Expression" at bounding box center [122, 55] width 65 height 15
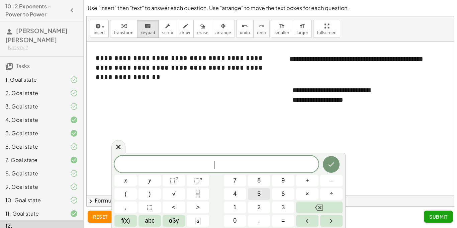
click at [254, 190] on button "5" at bounding box center [259, 194] width 22 height 12
click at [179, 178] on button "⬚ 2" at bounding box center [174, 181] width 22 height 12
click at [254, 191] on button "5" at bounding box center [259, 194] width 22 height 12
click at [326, 168] on button "Done" at bounding box center [331, 163] width 17 height 17
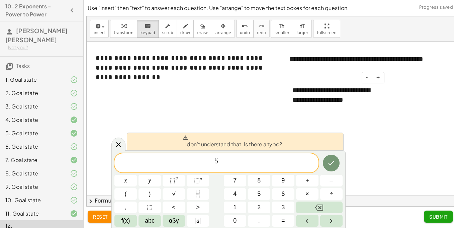
click at [362, 96] on div "**********" at bounding box center [336, 95] width 100 height 32
click at [360, 102] on div "**********" at bounding box center [336, 95] width 100 height 32
click at [235, 170] on div "5" at bounding box center [216, 162] width 204 height 19
click at [332, 162] on icon "Done" at bounding box center [331, 163] width 8 height 8
click at [353, 106] on div "**********" at bounding box center [336, 95] width 100 height 32
